Goal: Transaction & Acquisition: Purchase product/service

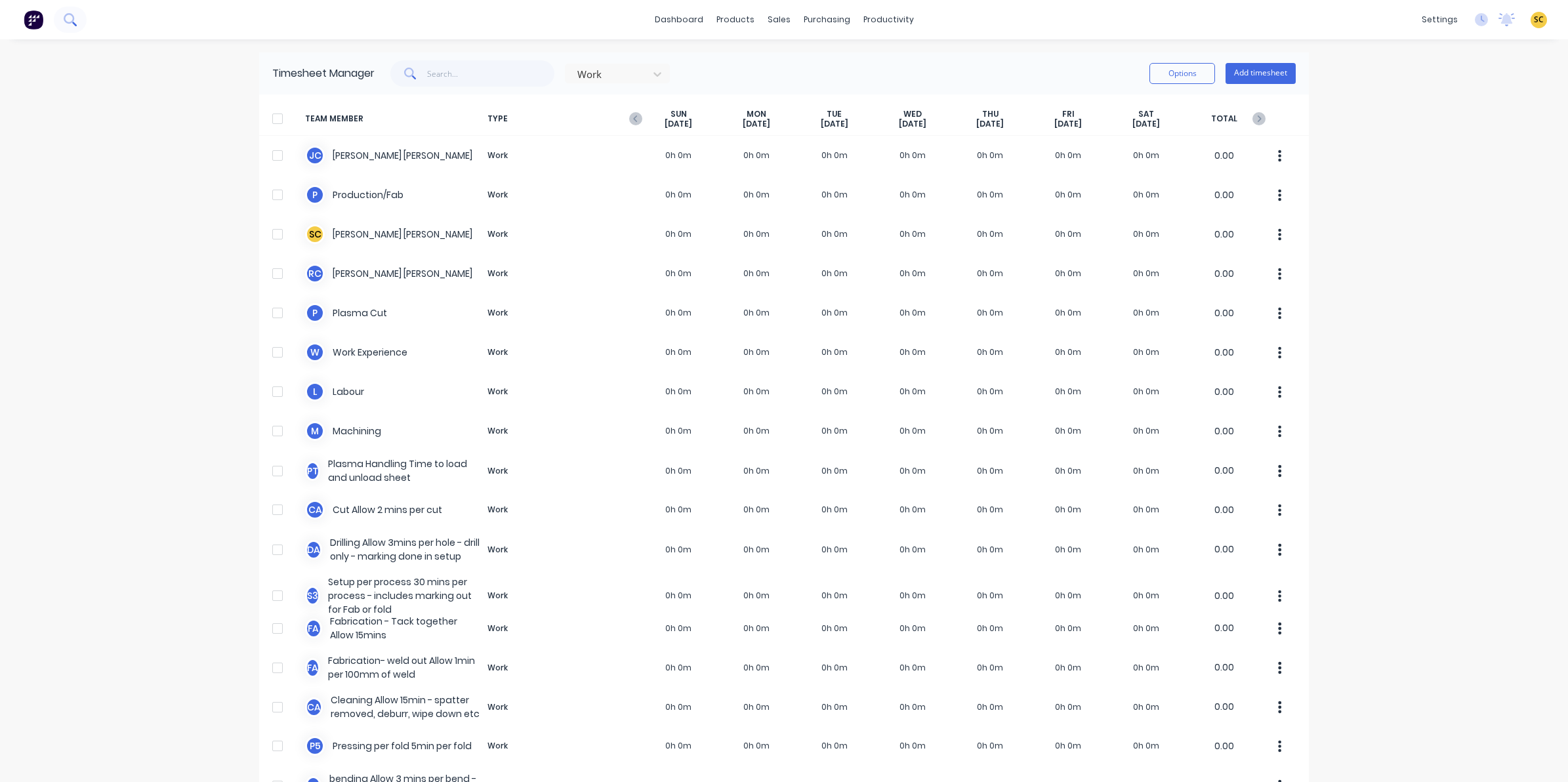
click at [65, 30] on button at bounding box center [70, 19] width 33 height 26
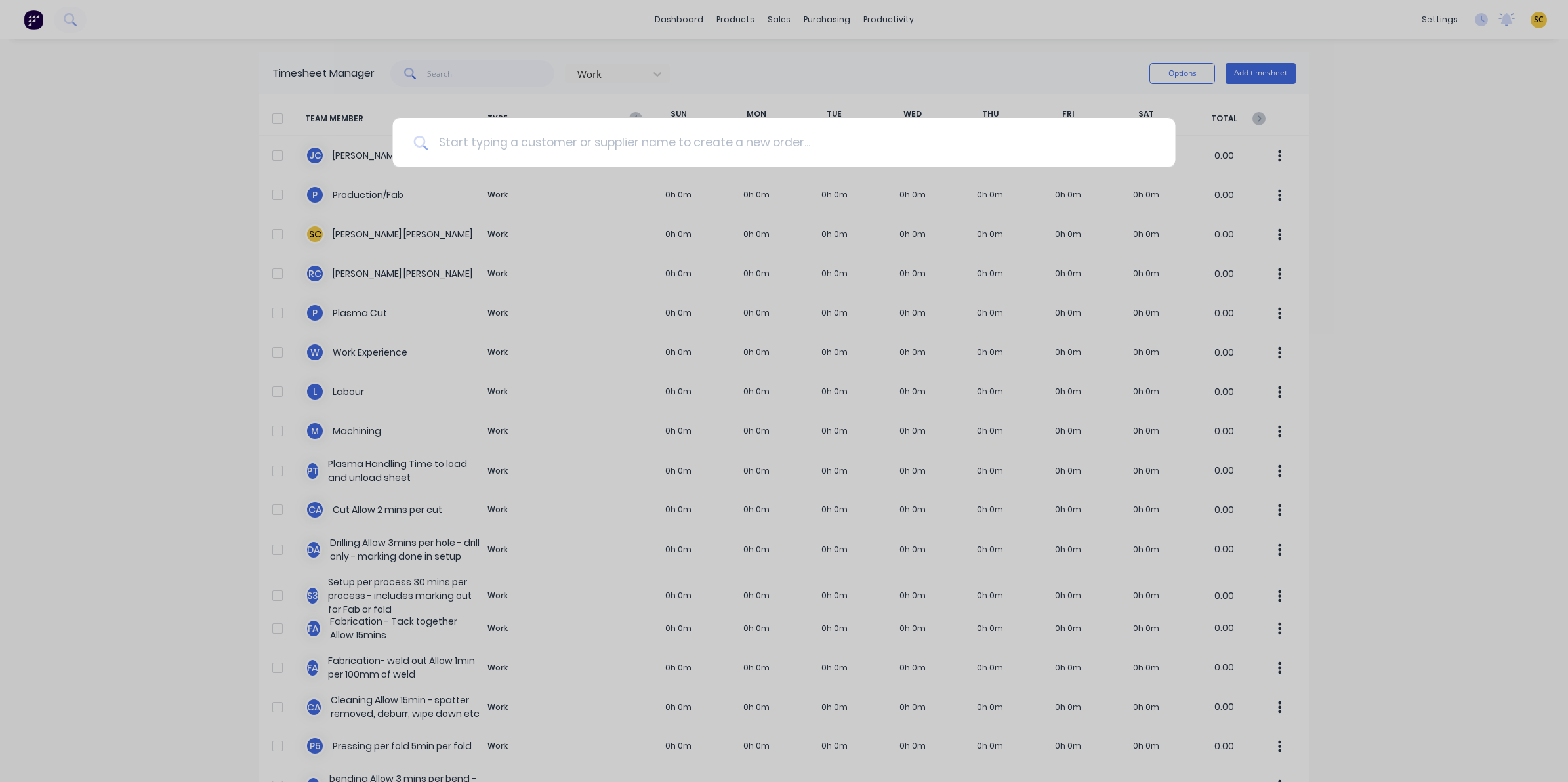
click at [450, 149] on input at bounding box center [791, 142] width 726 height 49
type input "sales"
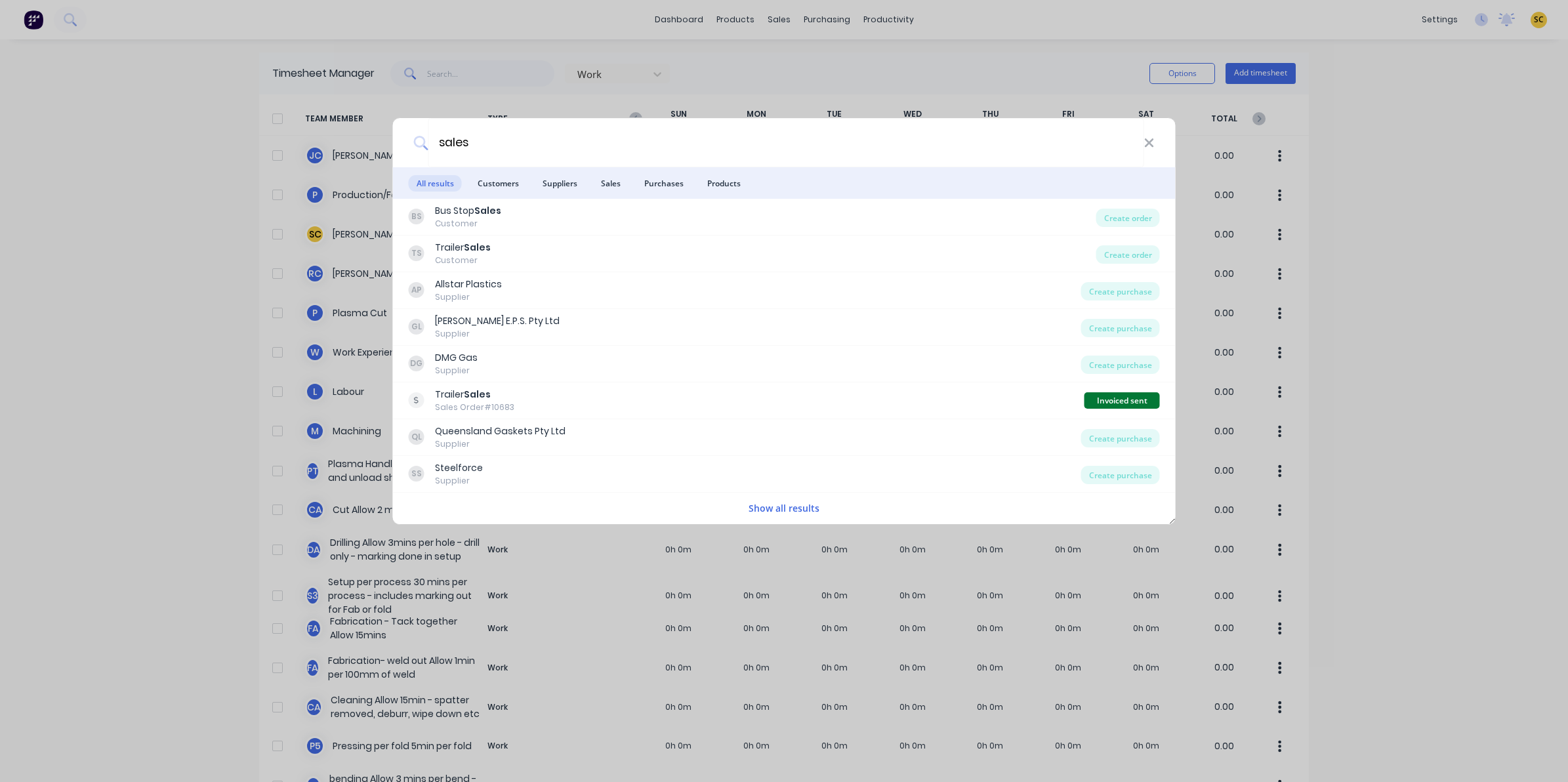
click at [827, 2] on div "sales All results Customers Suppliers Sales Purchases Products BS Bus Stop Sale…" at bounding box center [784, 391] width 1568 height 782
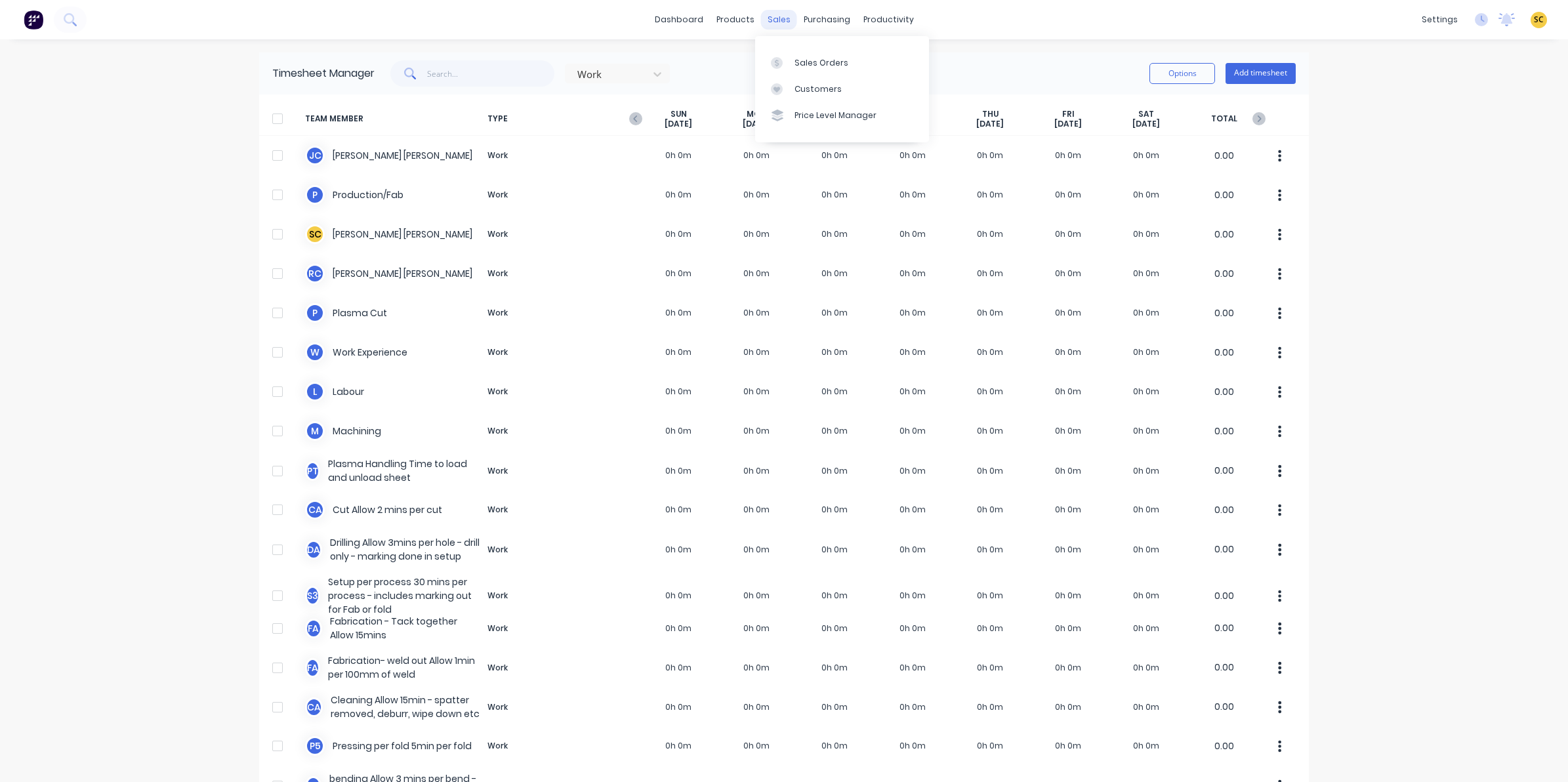
click at [765, 15] on div "sales" at bounding box center [779, 19] width 36 height 19
drag, startPoint x: 786, startPoint y: 47, endPoint x: 786, endPoint y: 57, distance: 10.0
click at [786, 47] on div "Sales Orders Customers Price Level Manager" at bounding box center [841, 89] width 174 height 106
click at [788, 64] on div at bounding box center [780, 62] width 19 height 12
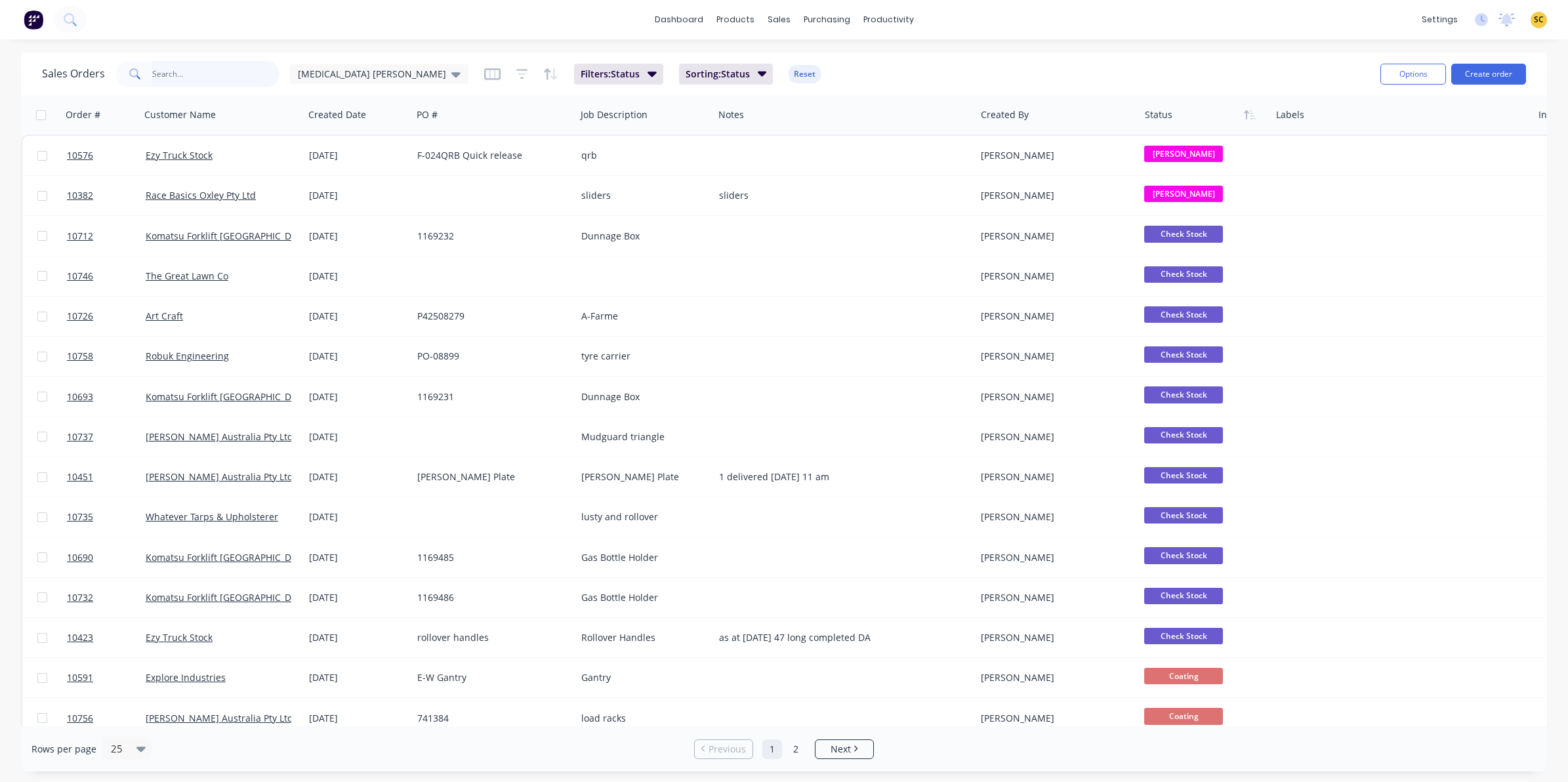
click at [197, 69] on input "text" at bounding box center [216, 74] width 128 height 26
type input "rocklea"
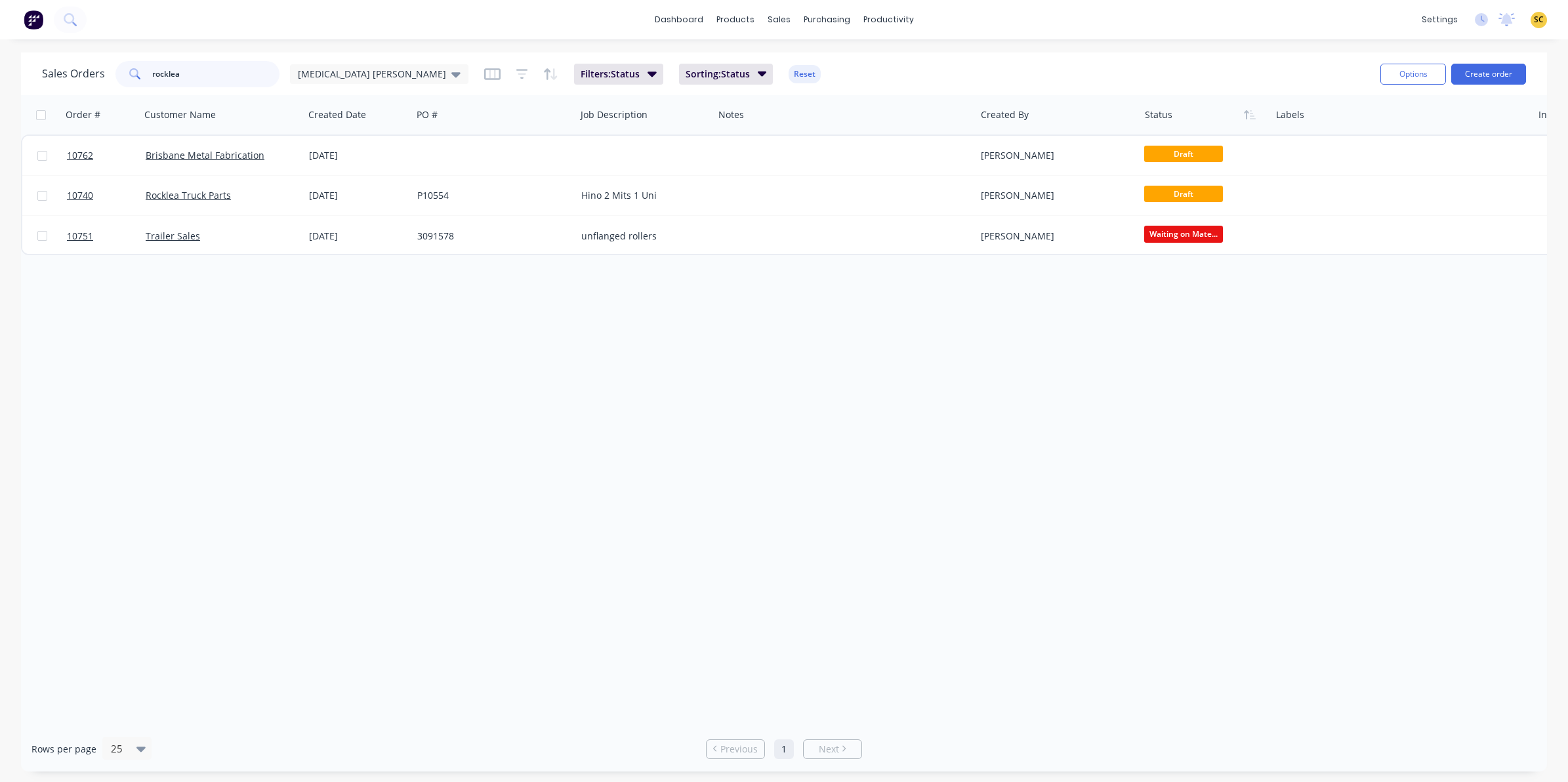
drag, startPoint x: 198, startPoint y: 74, endPoint x: -22, endPoint y: 127, distance: 226.3
click at [0, 127] on html "dashboard products sales purchasing productivity dashboard products Product Cat…" at bounding box center [784, 391] width 1568 height 782
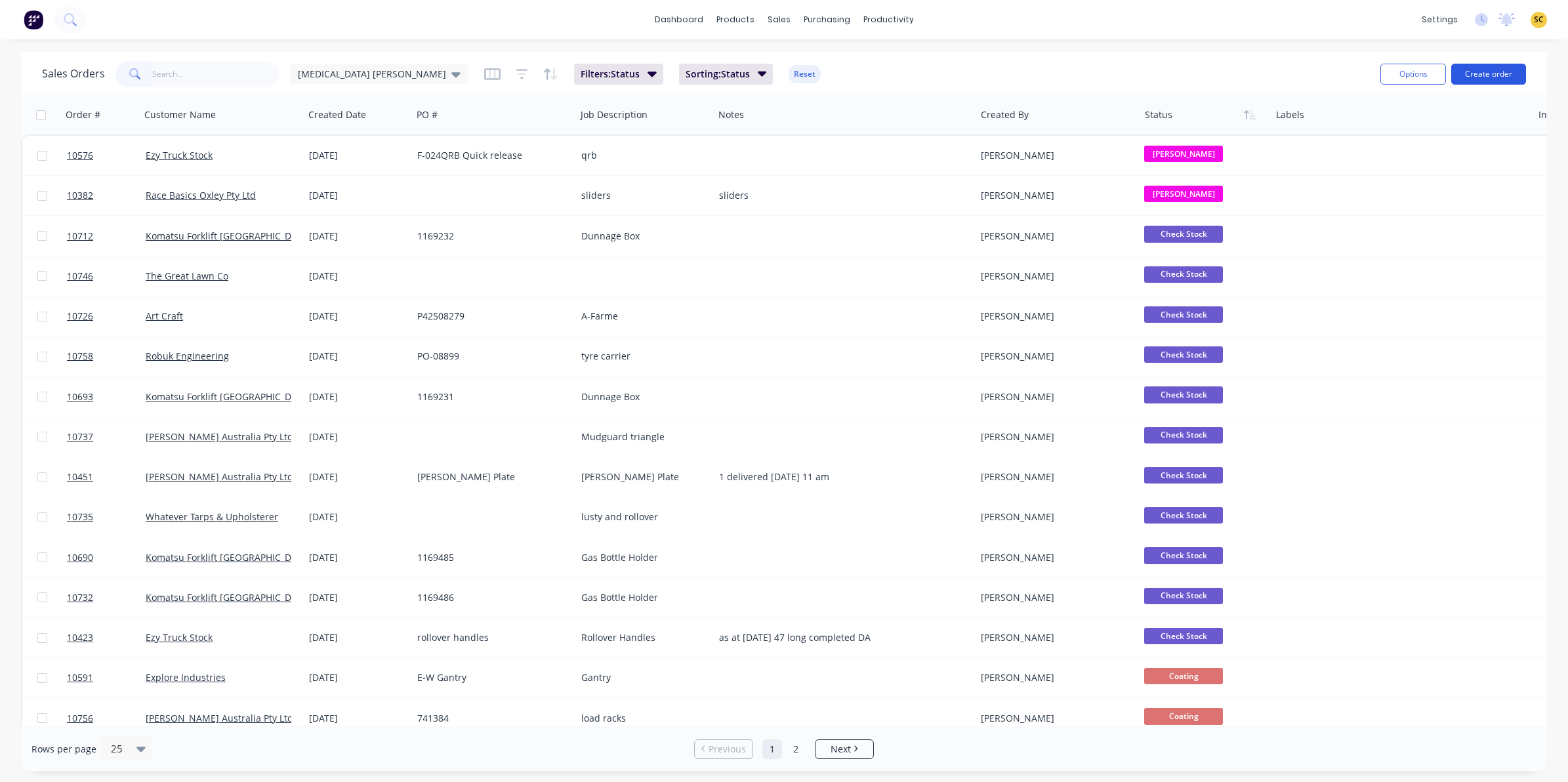
click at [1509, 76] on button "Create order" at bounding box center [1489, 74] width 75 height 21
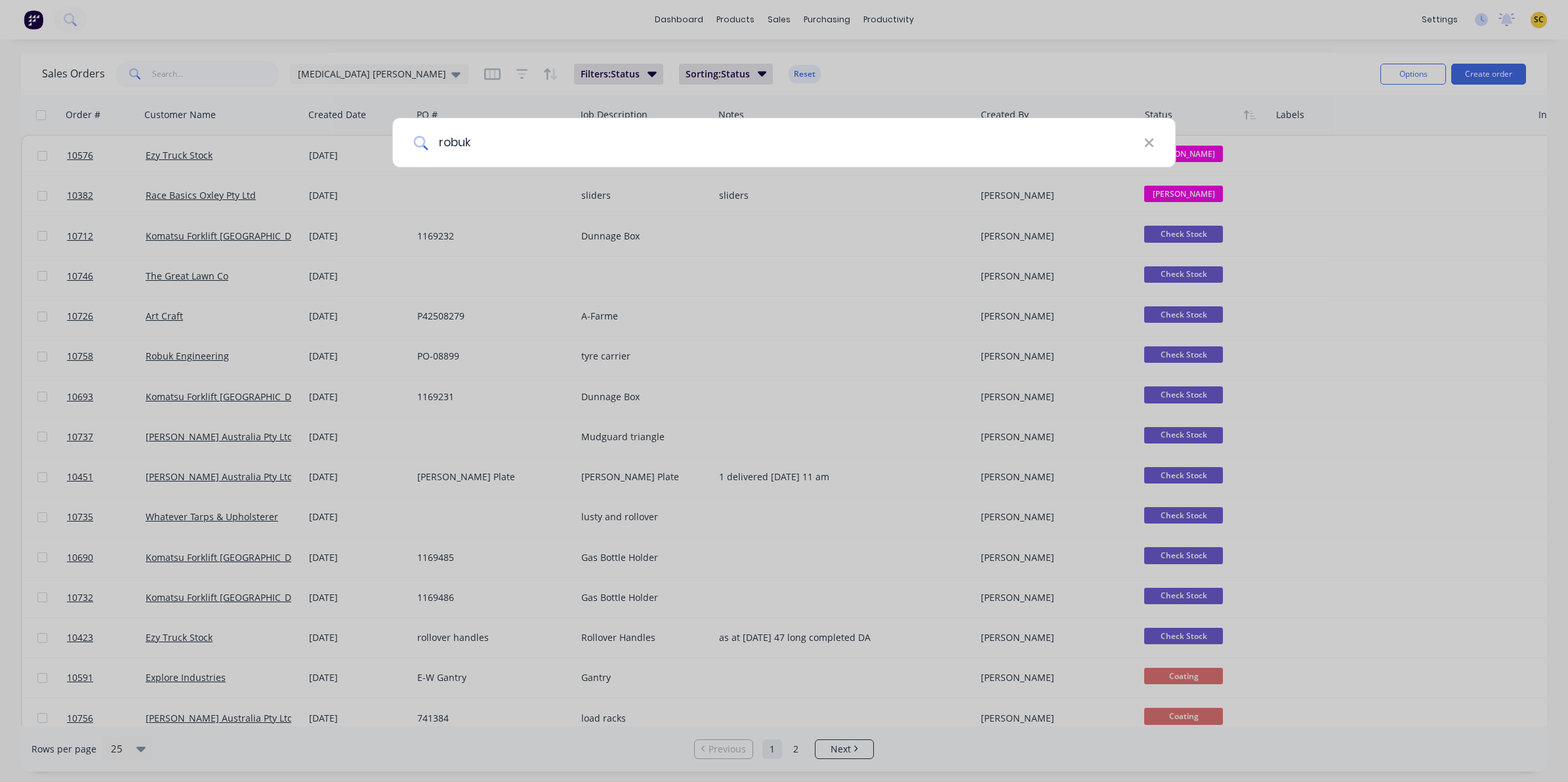
type input "robuk"
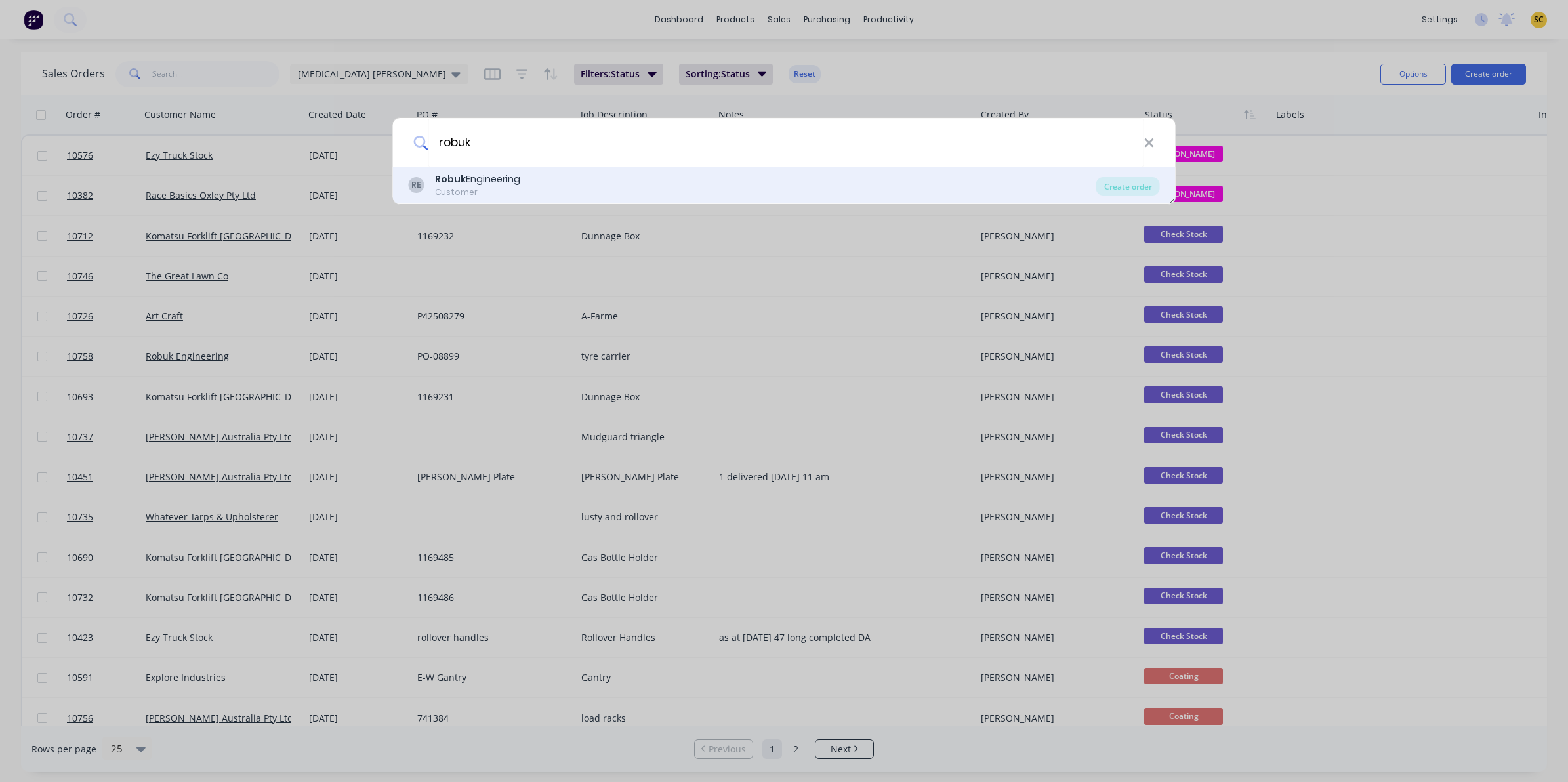
drag, startPoint x: 616, startPoint y: 164, endPoint x: 617, endPoint y: 170, distance: 6.1
click at [616, 166] on input "robuk" at bounding box center [786, 142] width 716 height 49
click at [1139, 188] on div "Create order" at bounding box center [1128, 187] width 64 height 19
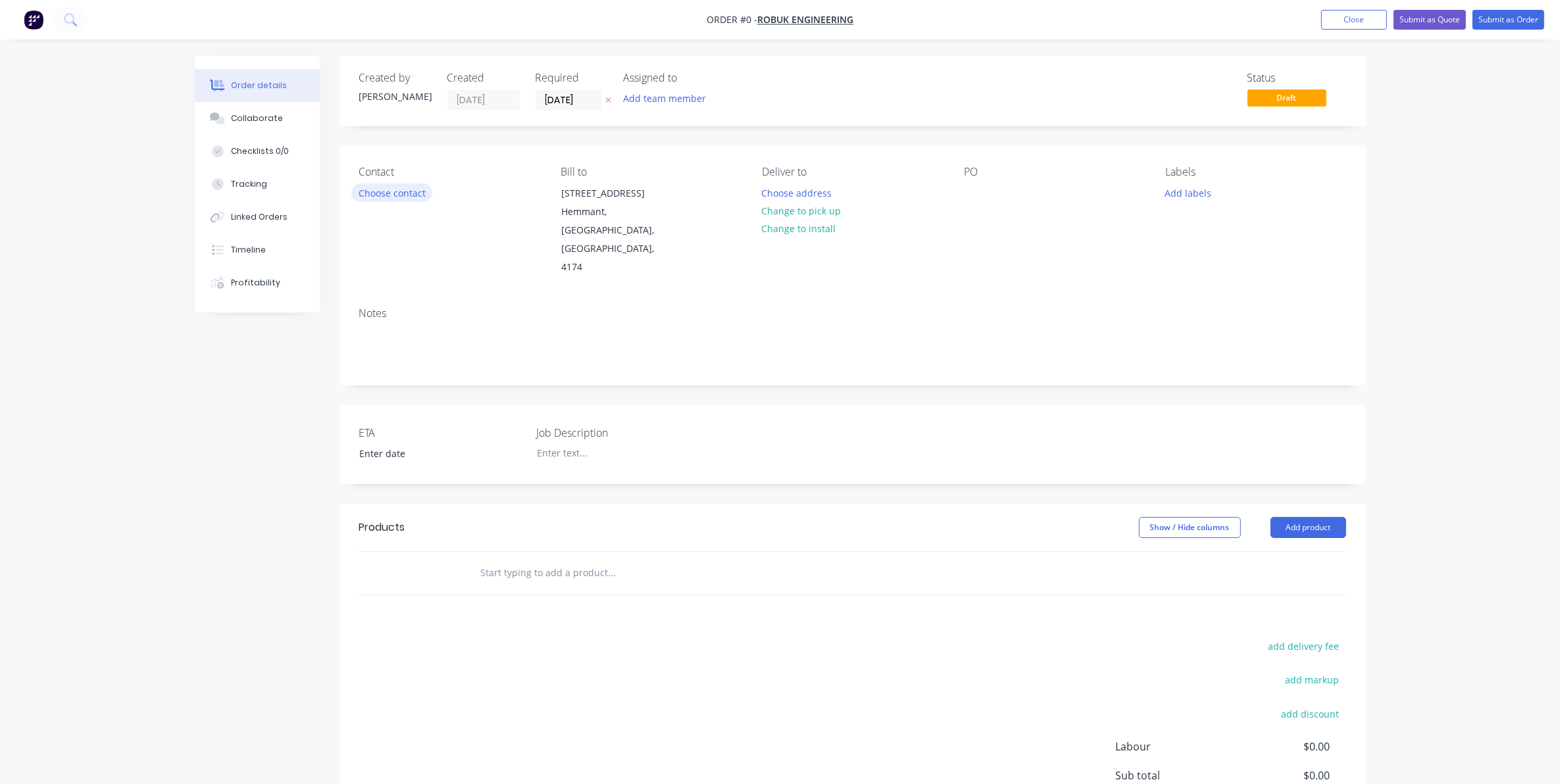
click at [377, 192] on button "Choose contact" at bounding box center [392, 192] width 81 height 18
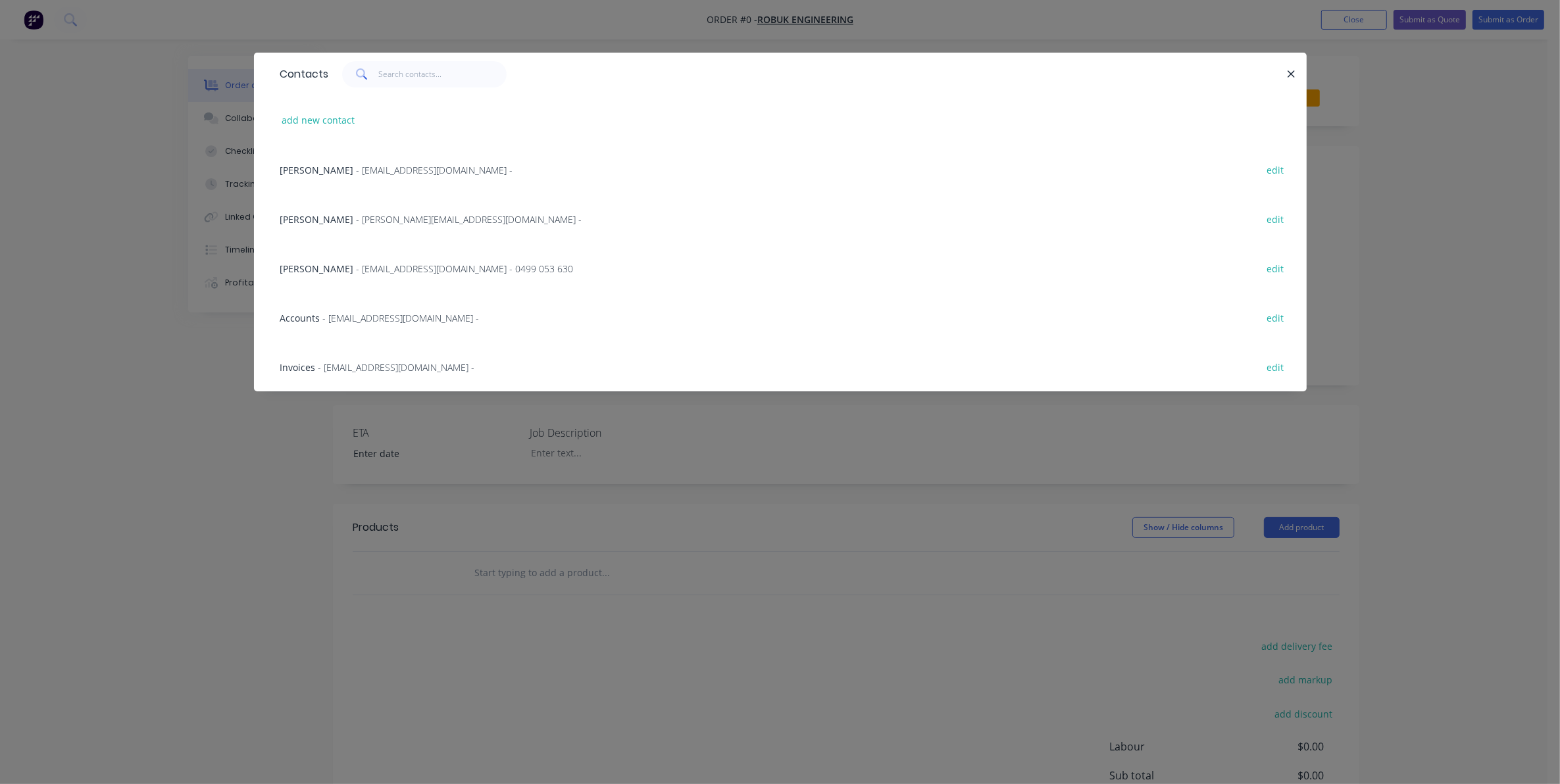
click at [316, 258] on div "[PERSON_NAME] - [EMAIL_ADDRESS][DOMAIN_NAME] - 0499 053 630 edit" at bounding box center [780, 268] width 1013 height 49
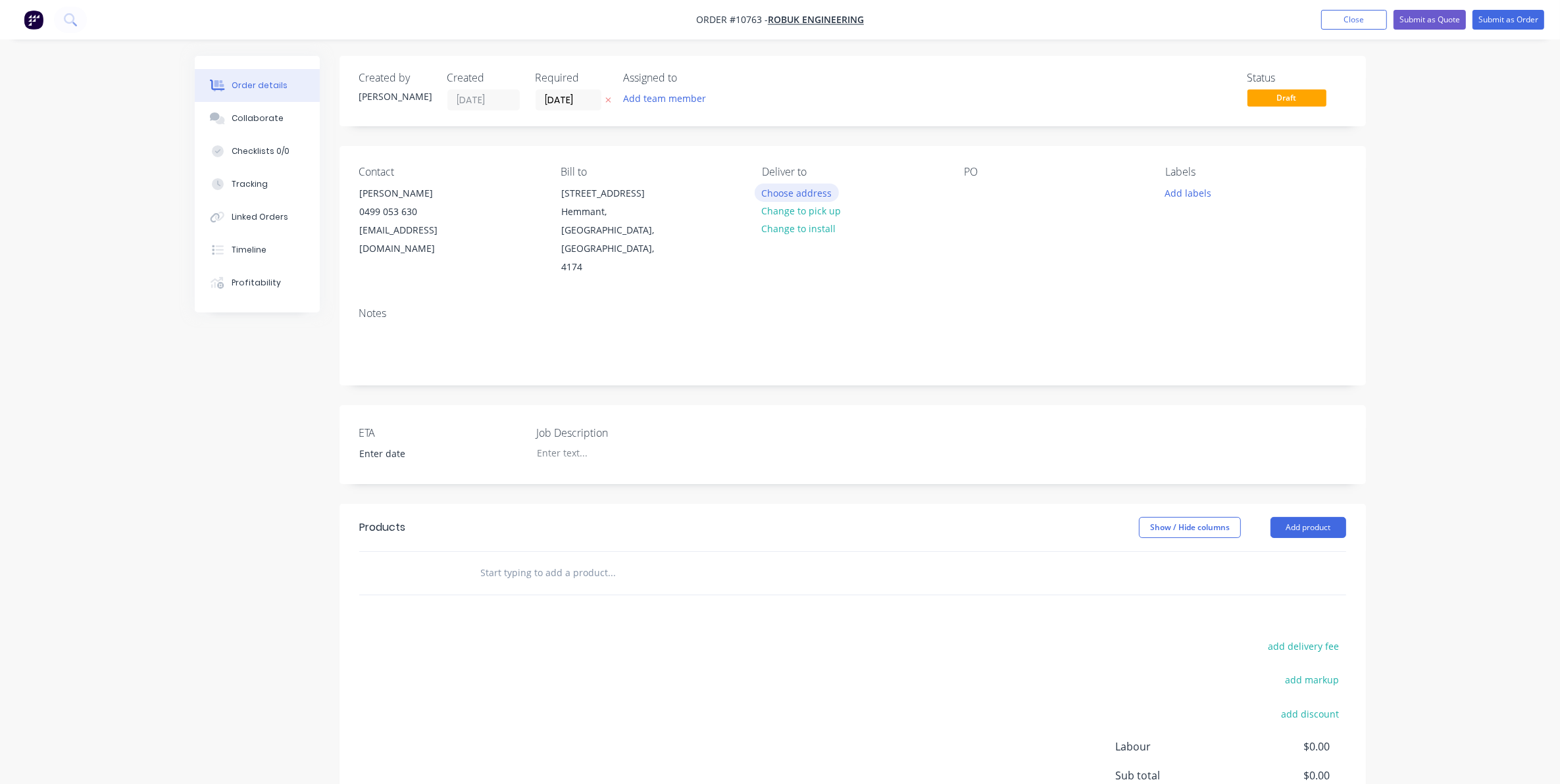
click at [773, 196] on button "Choose address" at bounding box center [797, 192] width 84 height 18
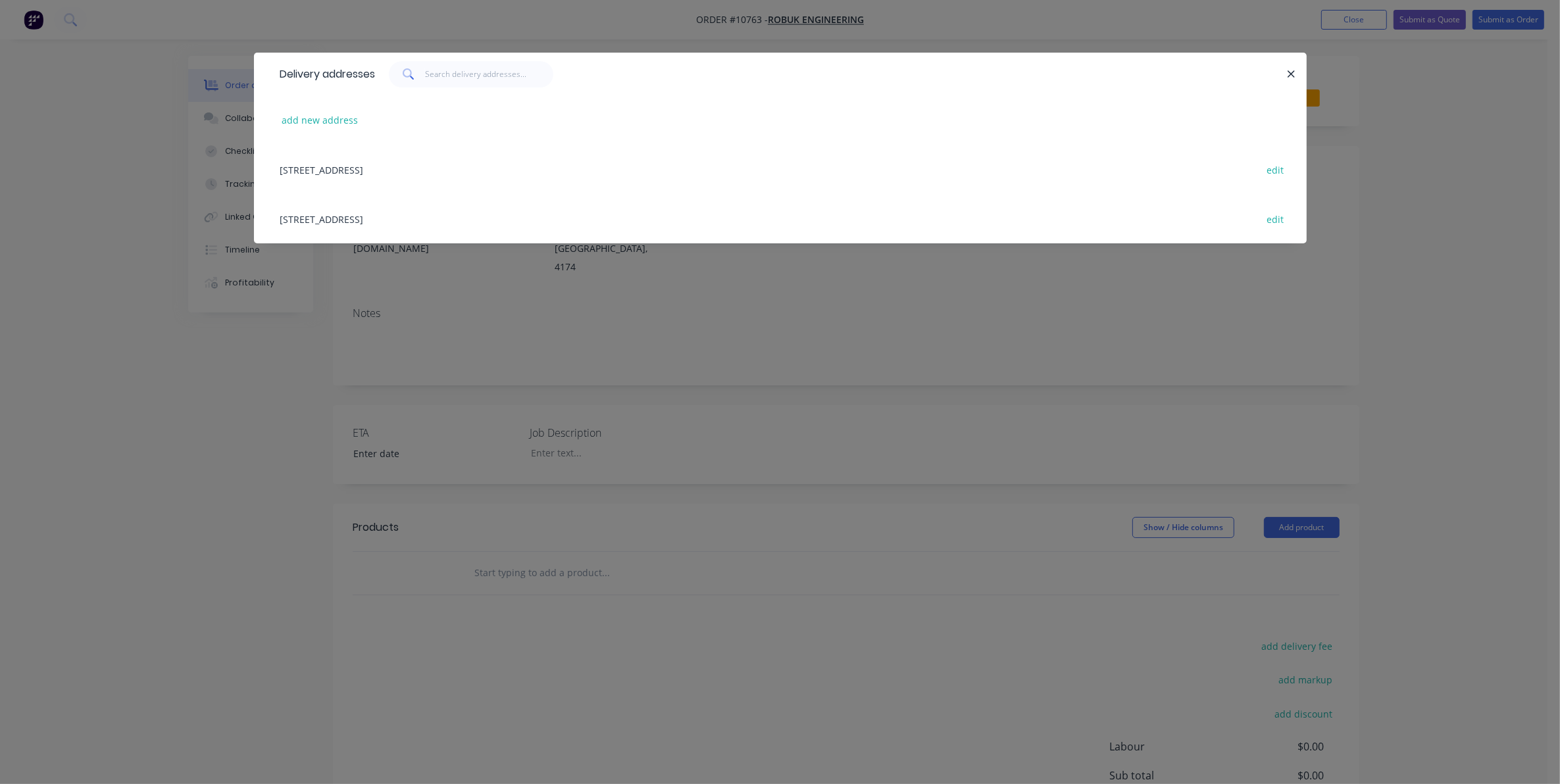
click at [399, 166] on div "[STREET_ADDRESS] edit" at bounding box center [780, 169] width 1013 height 49
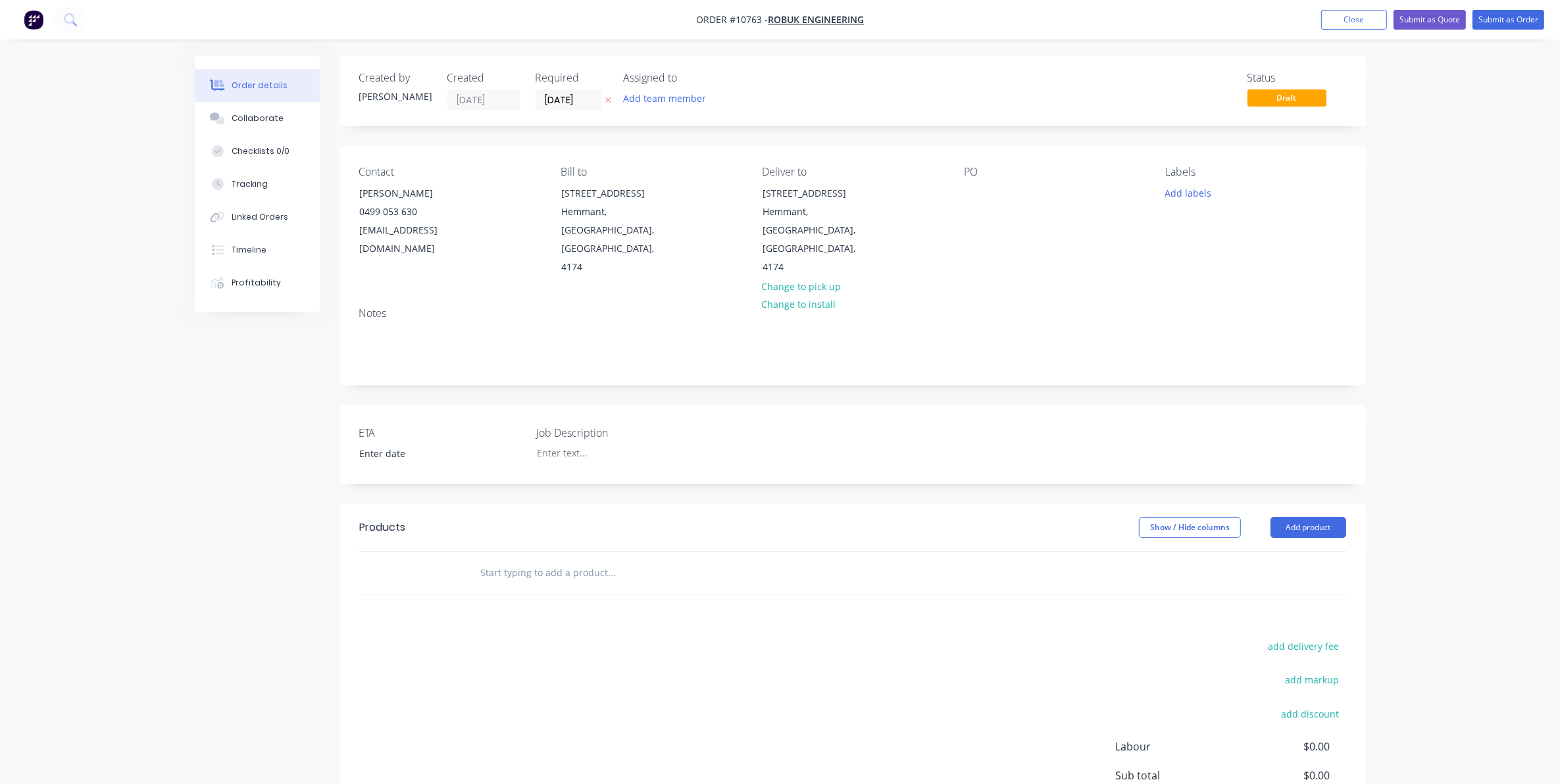
click at [985, 205] on div "PO" at bounding box center [1054, 221] width 180 height 111
click at [983, 193] on div at bounding box center [974, 193] width 21 height 19
click at [567, 443] on div at bounding box center [608, 452] width 165 height 19
click at [550, 552] on div at bounding box center [701, 573] width 474 height 43
click at [554, 559] on input "text" at bounding box center [611, 573] width 263 height 27
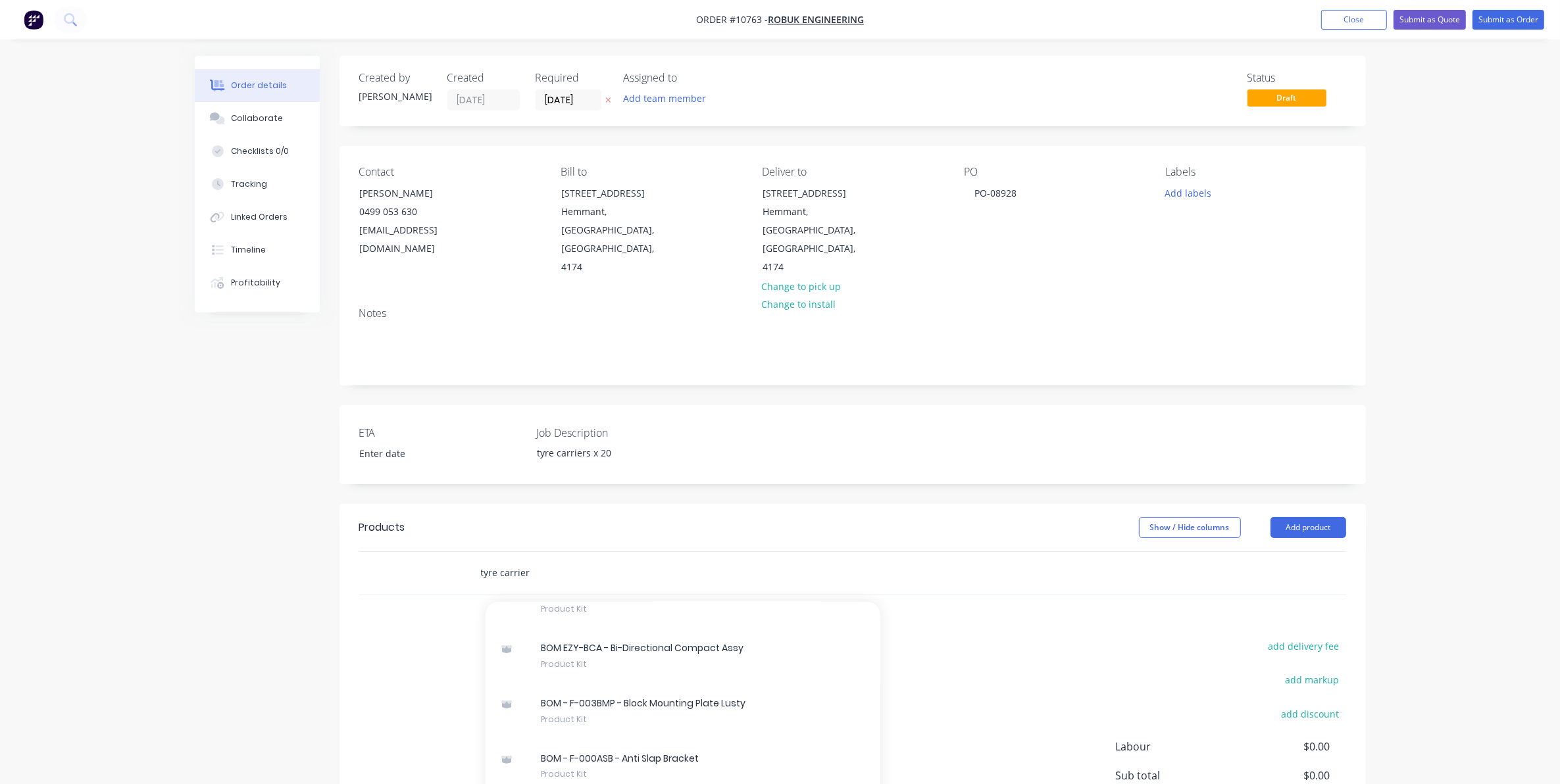
scroll to position [658, 0]
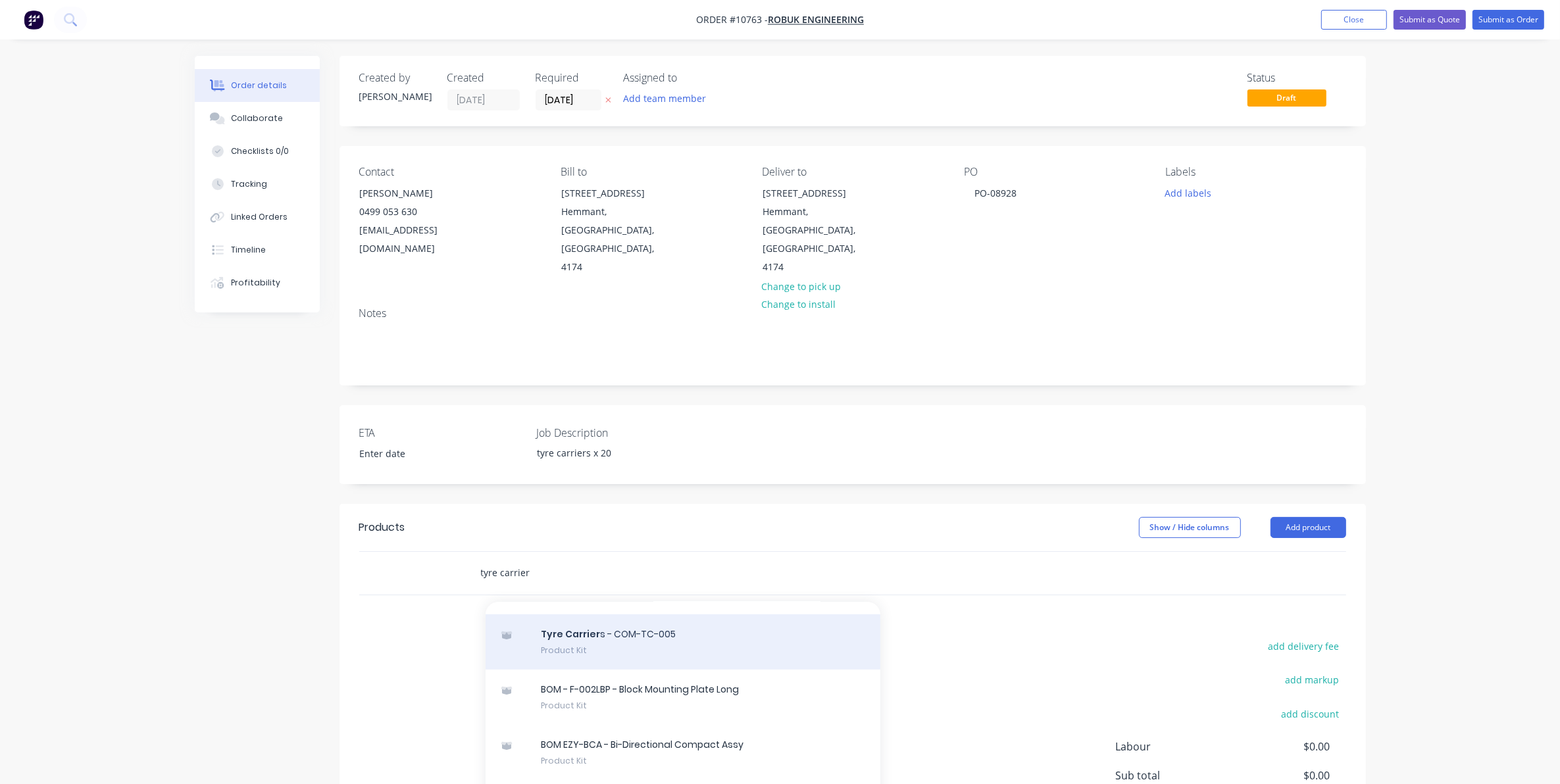
type input "tyre carrier"
click at [614, 614] on div "Tyre Carrier s - COM-TC-005 Product Kit" at bounding box center [683, 641] width 395 height 55
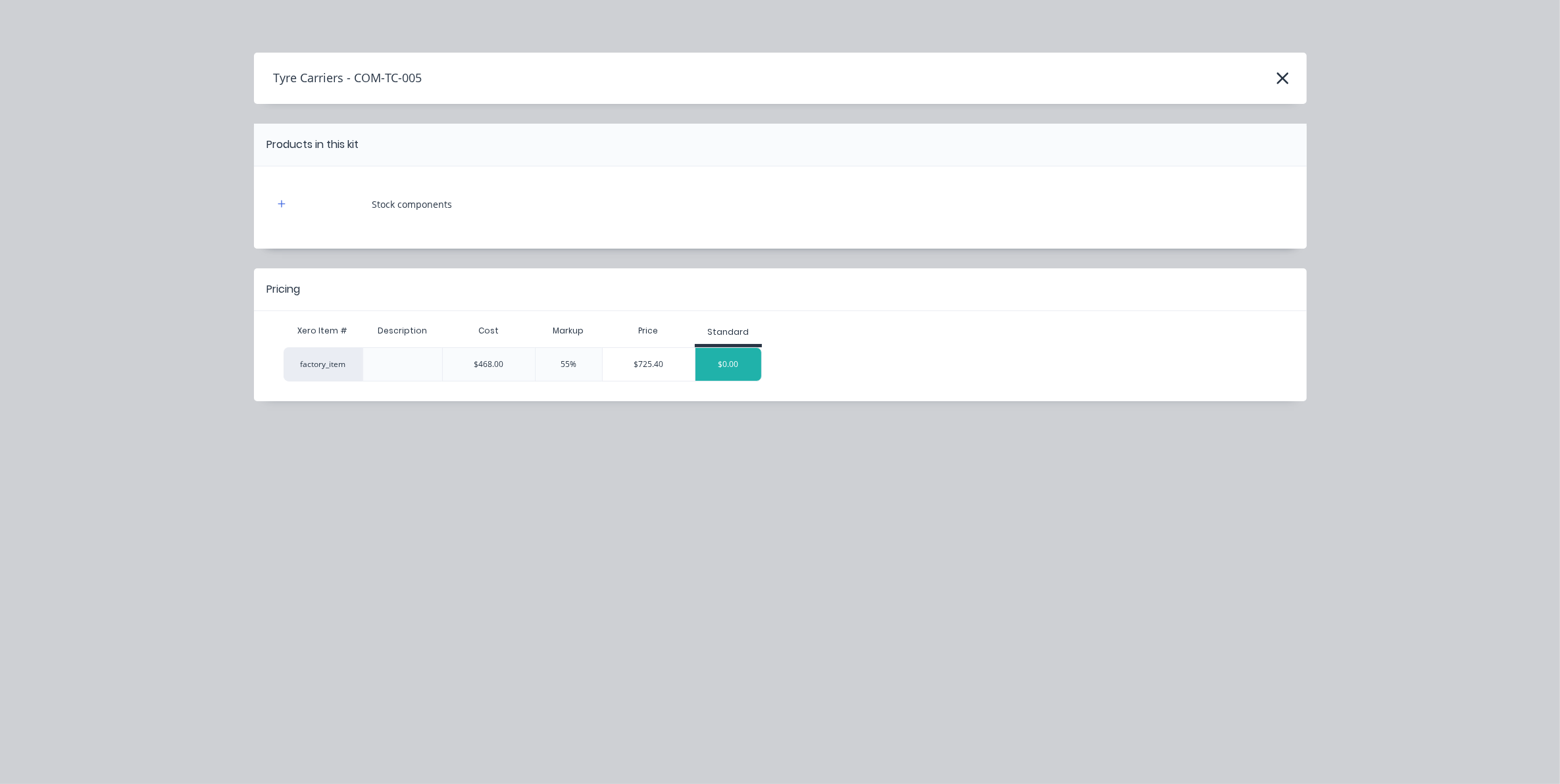
click at [734, 353] on div "$0.00" at bounding box center [728, 364] width 66 height 33
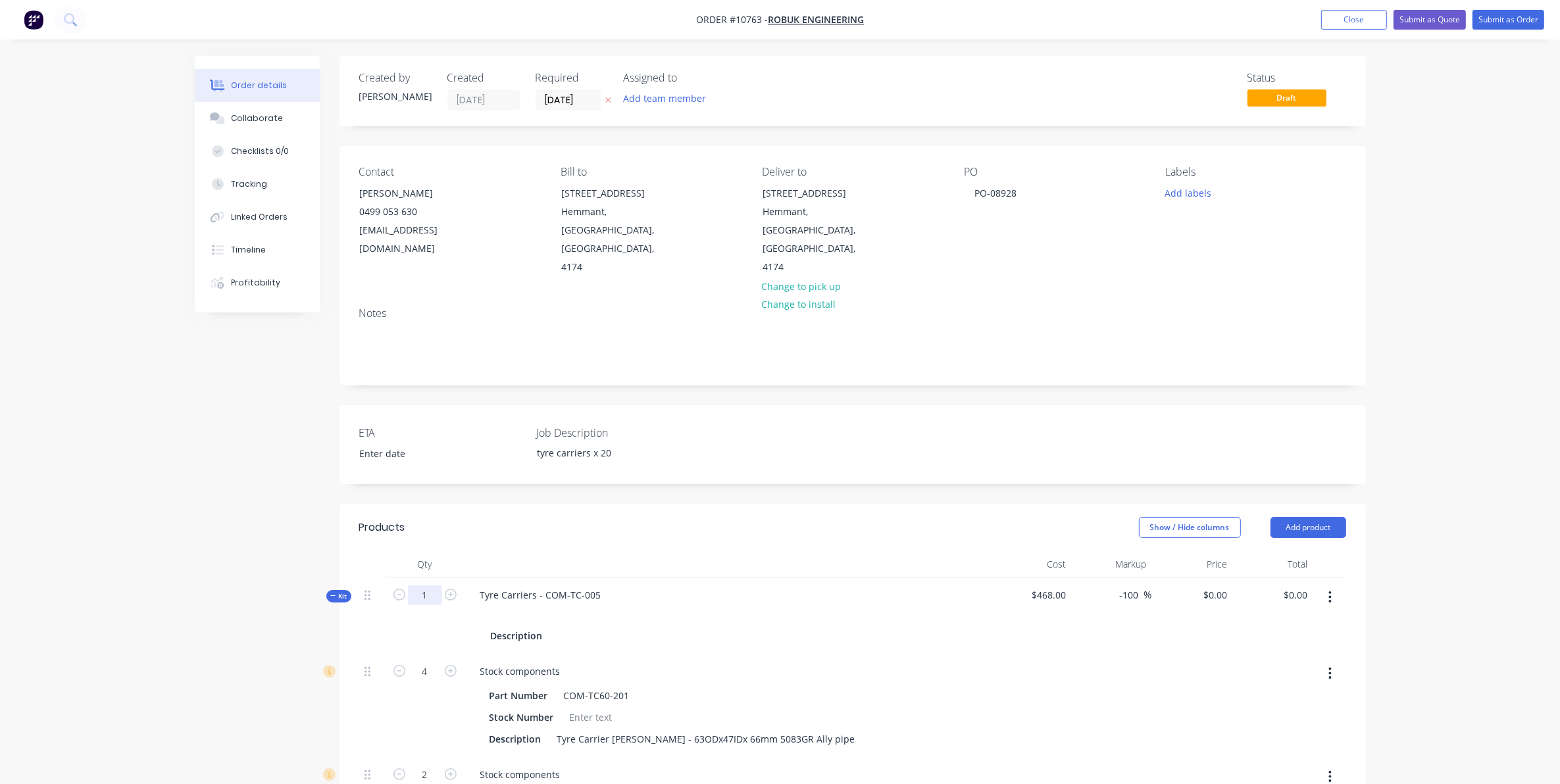
click at [432, 585] on input "1" at bounding box center [425, 594] width 34 height 20
type input "20"
type input "80"
type input "40"
type input "20"
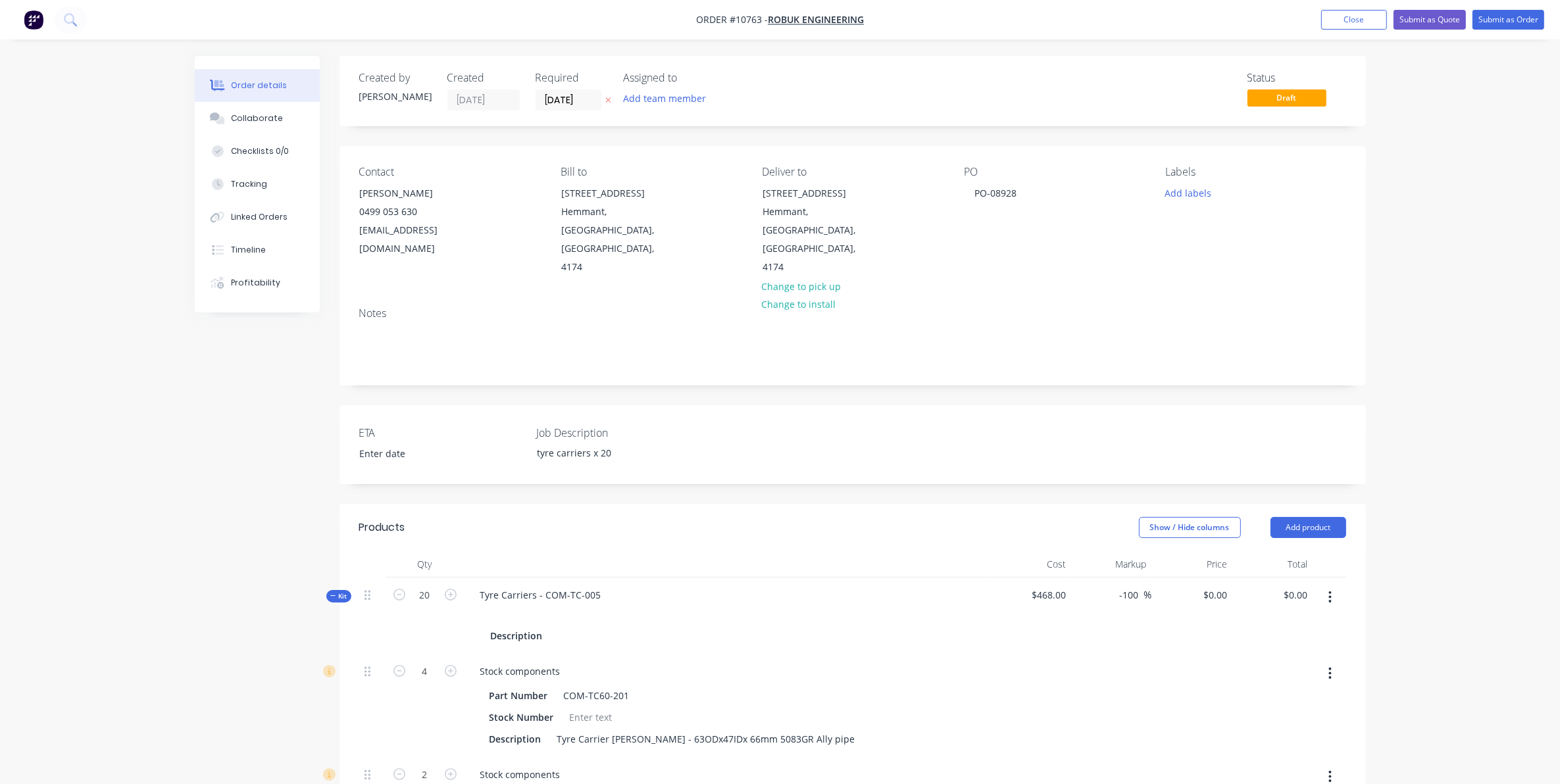
type input "40"
type input "160"
type input "40"
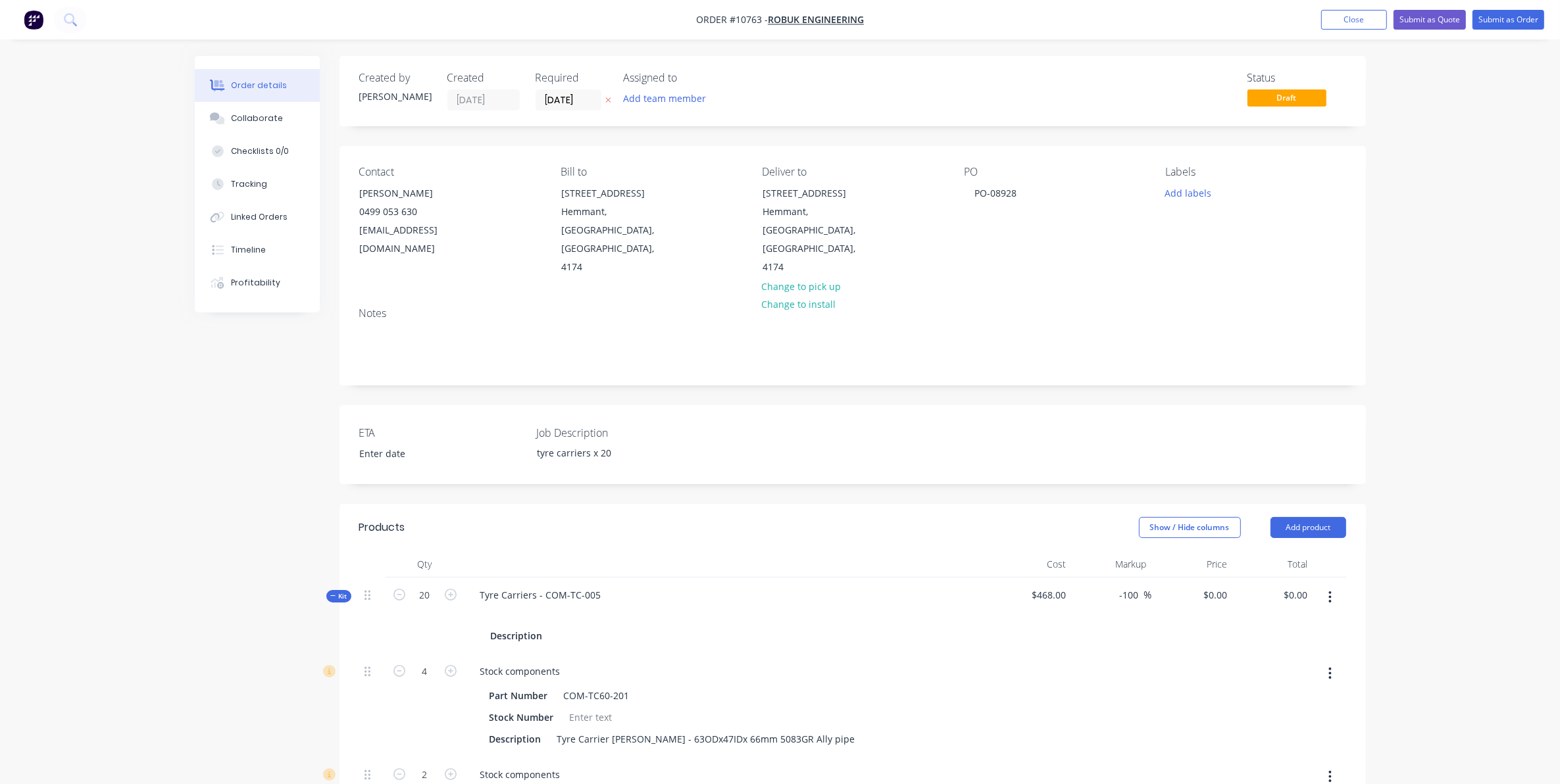
type input "80"
click at [720, 405] on div "ETA Job Description tyre carriers x 20" at bounding box center [852, 444] width 1026 height 79
click at [1507, 20] on button "Submit as Order" at bounding box center [1508, 20] width 72 height 20
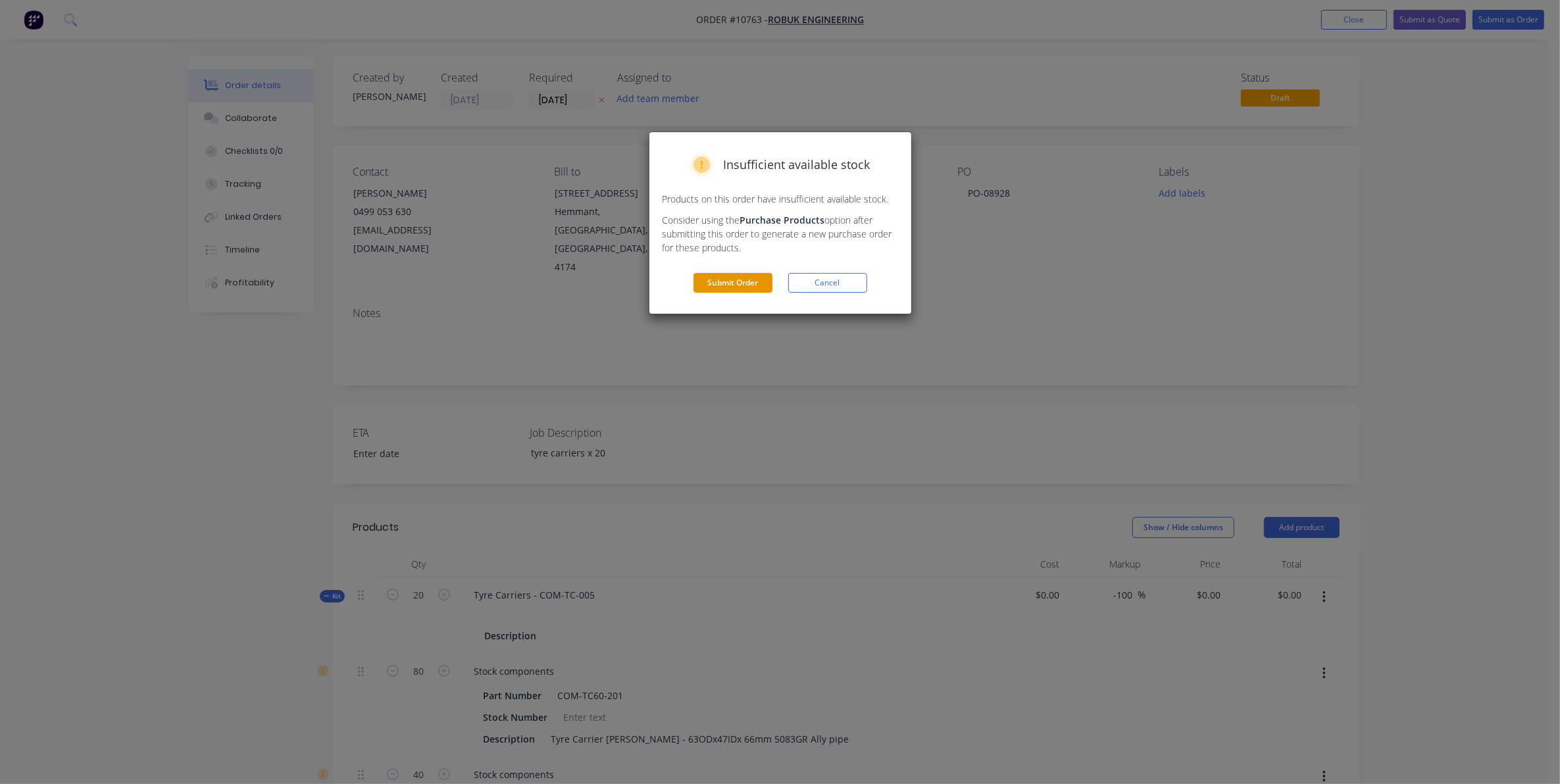
click at [734, 283] on button "Submit Order" at bounding box center [733, 282] width 79 height 20
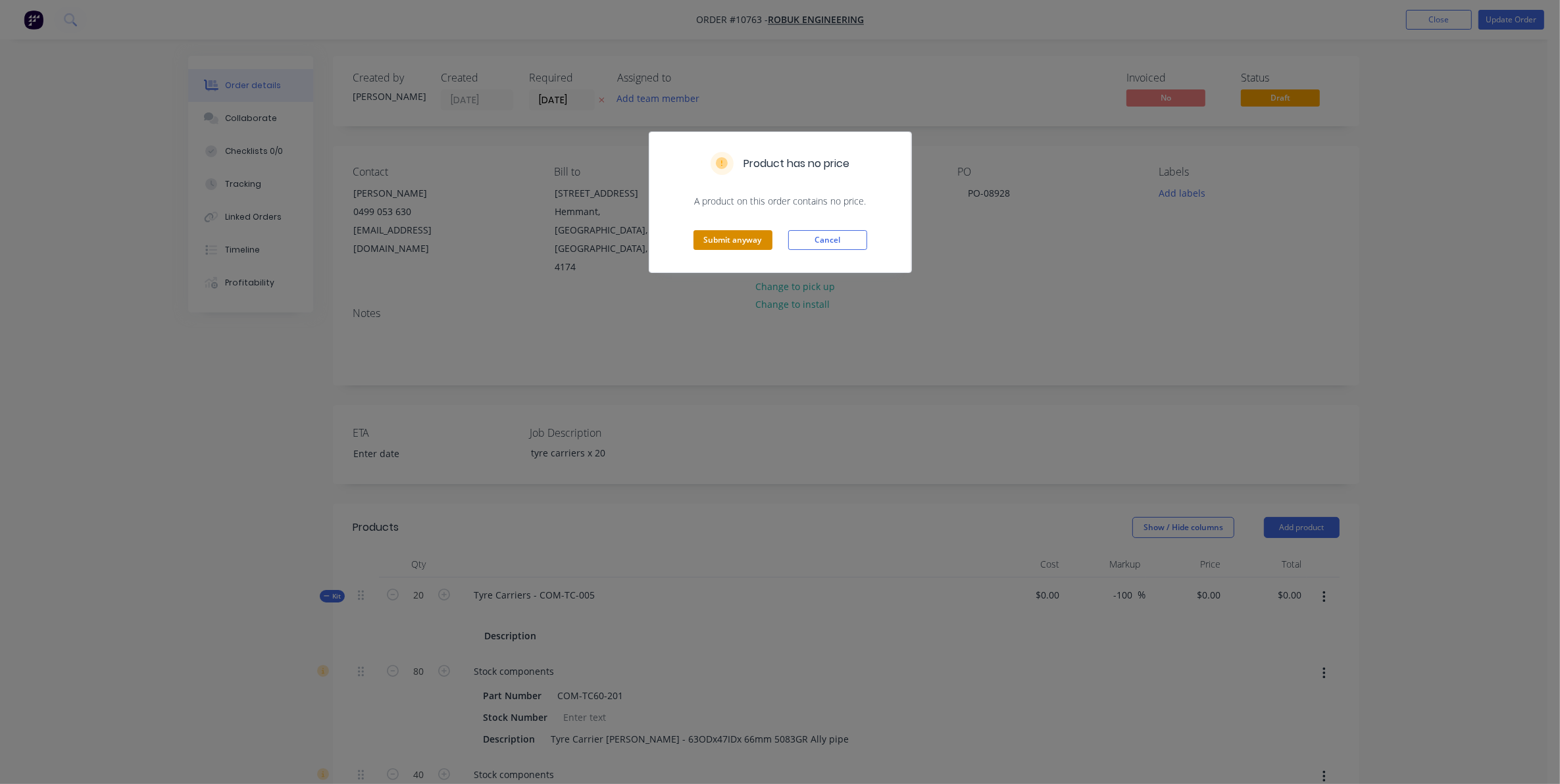
click at [731, 244] on button "Submit anyway" at bounding box center [733, 239] width 79 height 20
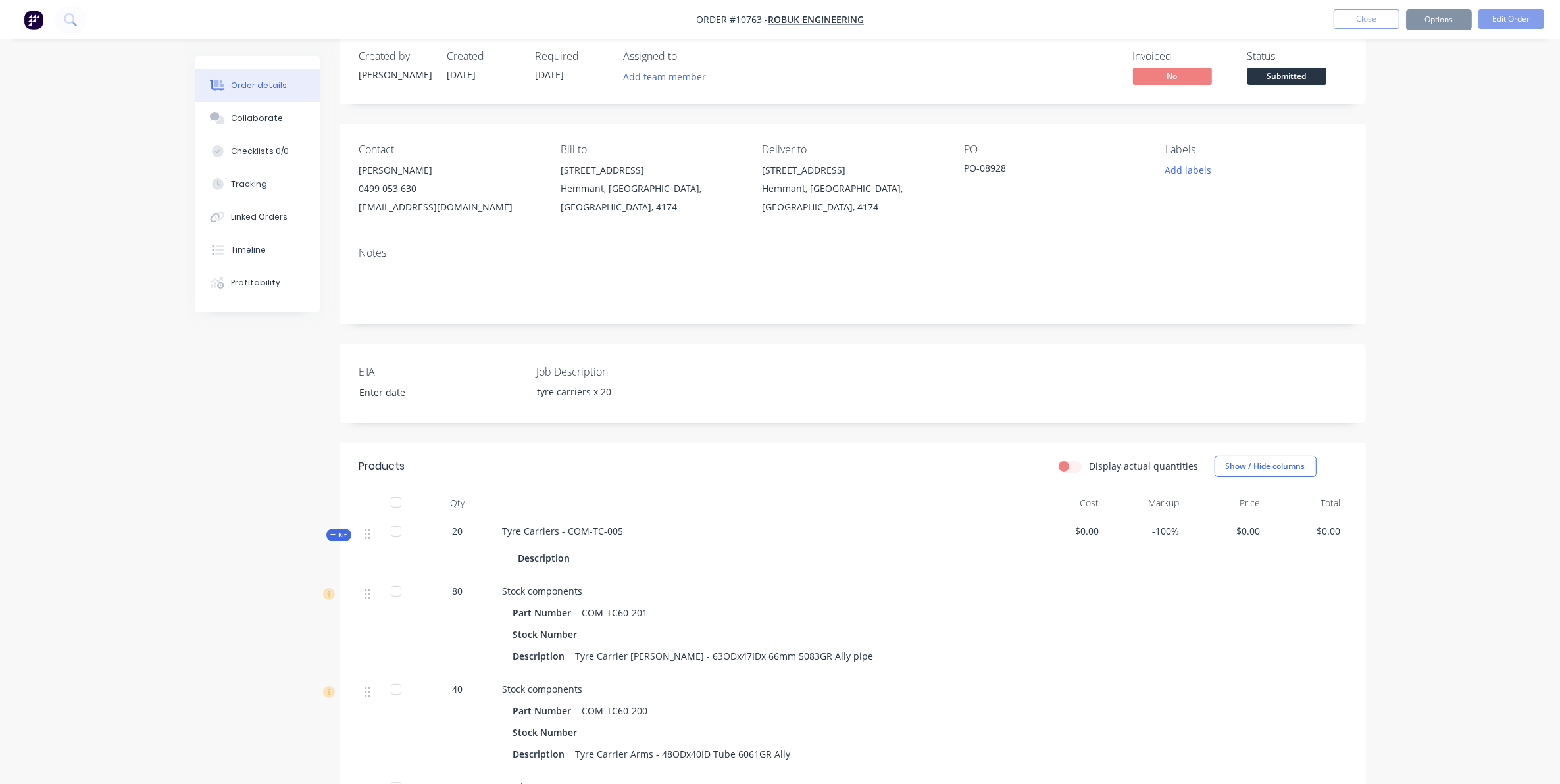
scroll to position [82, 0]
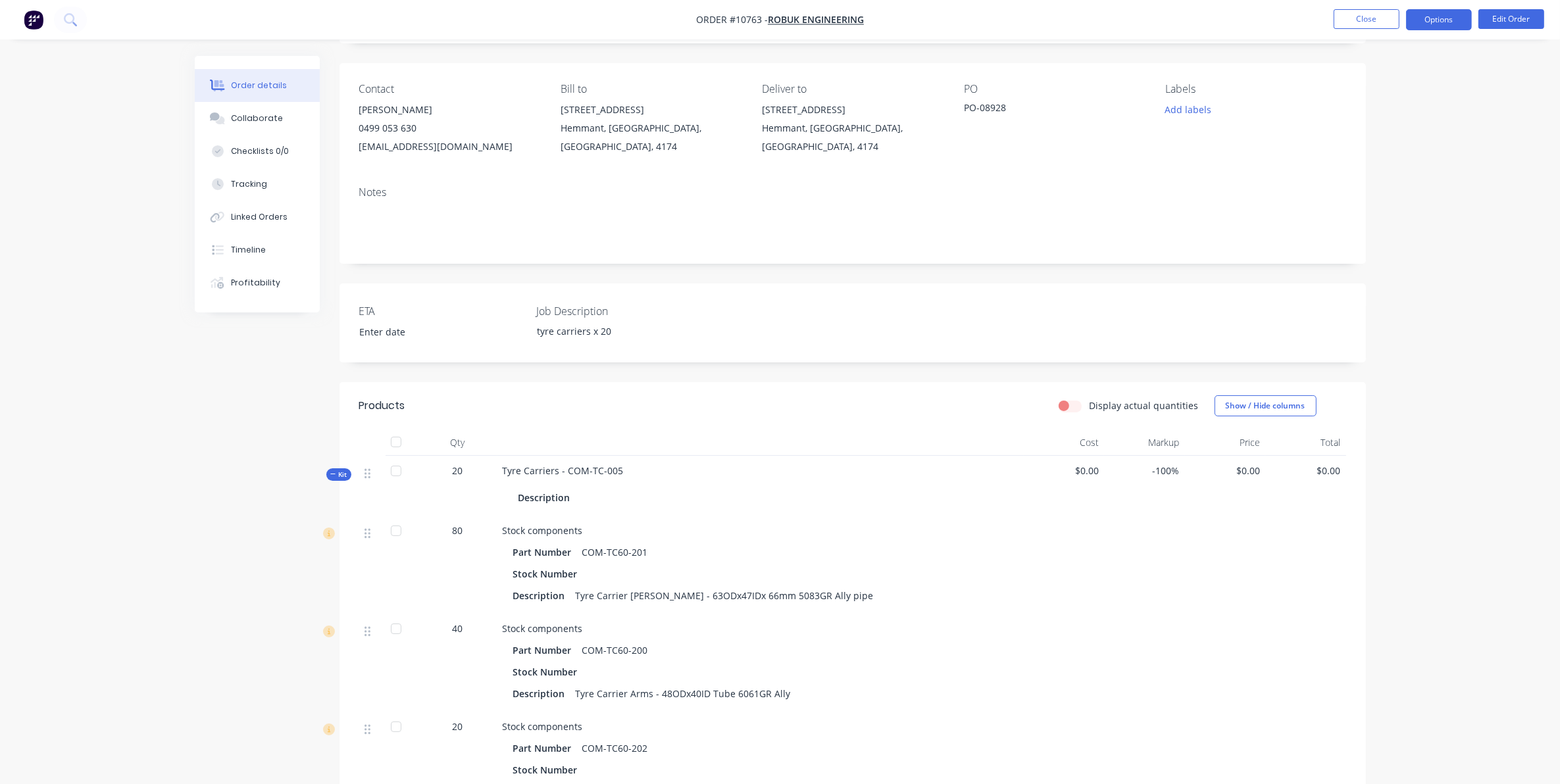
click at [1437, 17] on button "Options" at bounding box center [1439, 20] width 66 height 21
click at [1402, 162] on div "Work Order" at bounding box center [1399, 158] width 121 height 19
click at [1377, 136] on div "Without pricing" at bounding box center [1399, 133] width 121 height 19
drag, startPoint x: 350, startPoint y: 144, endPoint x: 2, endPoint y: 392, distance: 427.3
click at [2, 392] on div "Order details Collaborate Checklists 0/0 Tracking Linked Orders Timeline Profit…" at bounding box center [780, 775] width 1560 height 1714
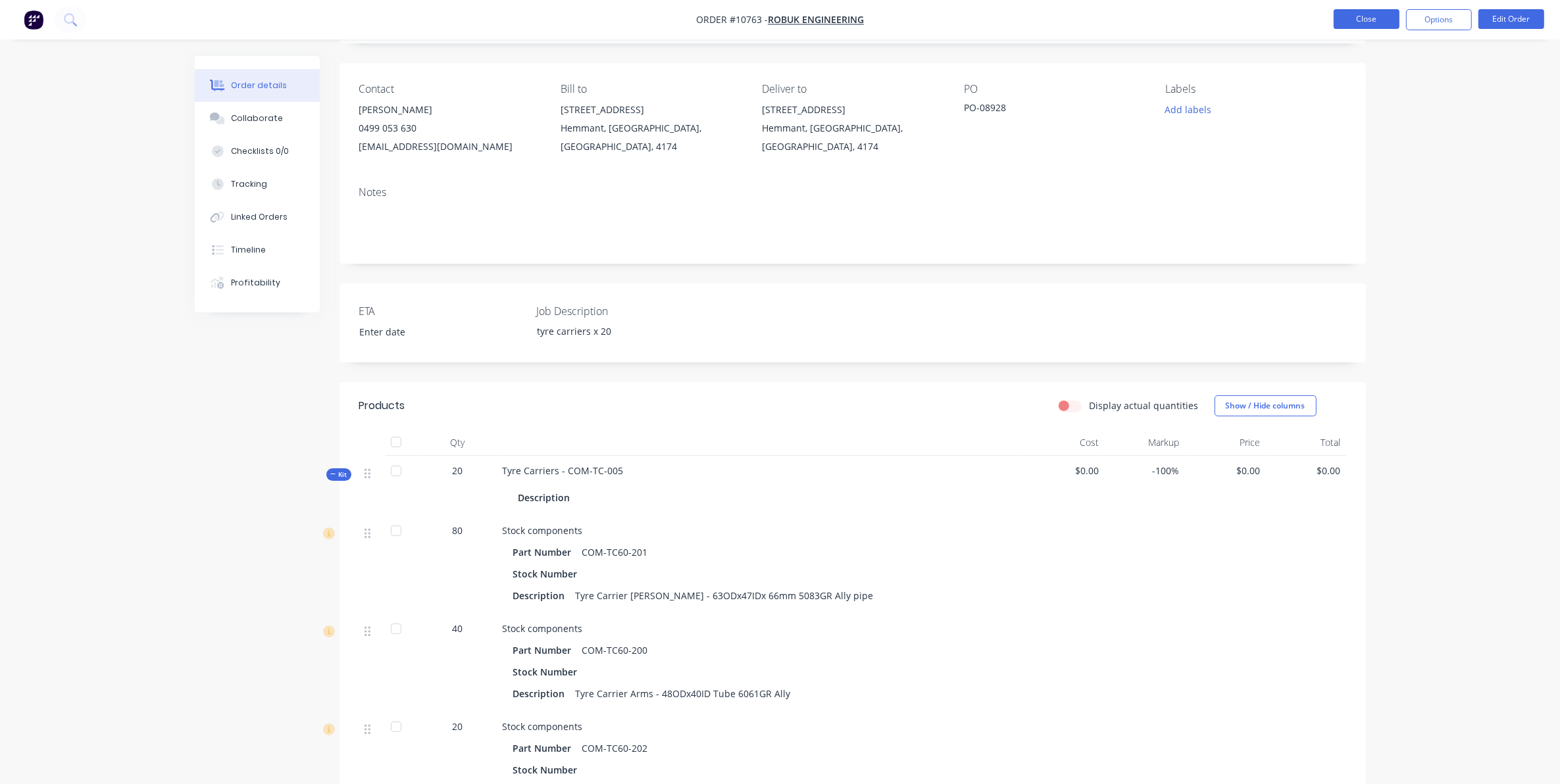
drag, startPoint x: 1369, startPoint y: 35, endPoint x: 1364, endPoint y: 27, distance: 9.4
click at [1366, 35] on nav "Order #10763 - Robuk Engineering Close Options Edit Order" at bounding box center [780, 20] width 1560 height 40
click at [1363, 23] on button "Close" at bounding box center [1366, 19] width 66 height 20
